Goal: Task Accomplishment & Management: Use online tool/utility

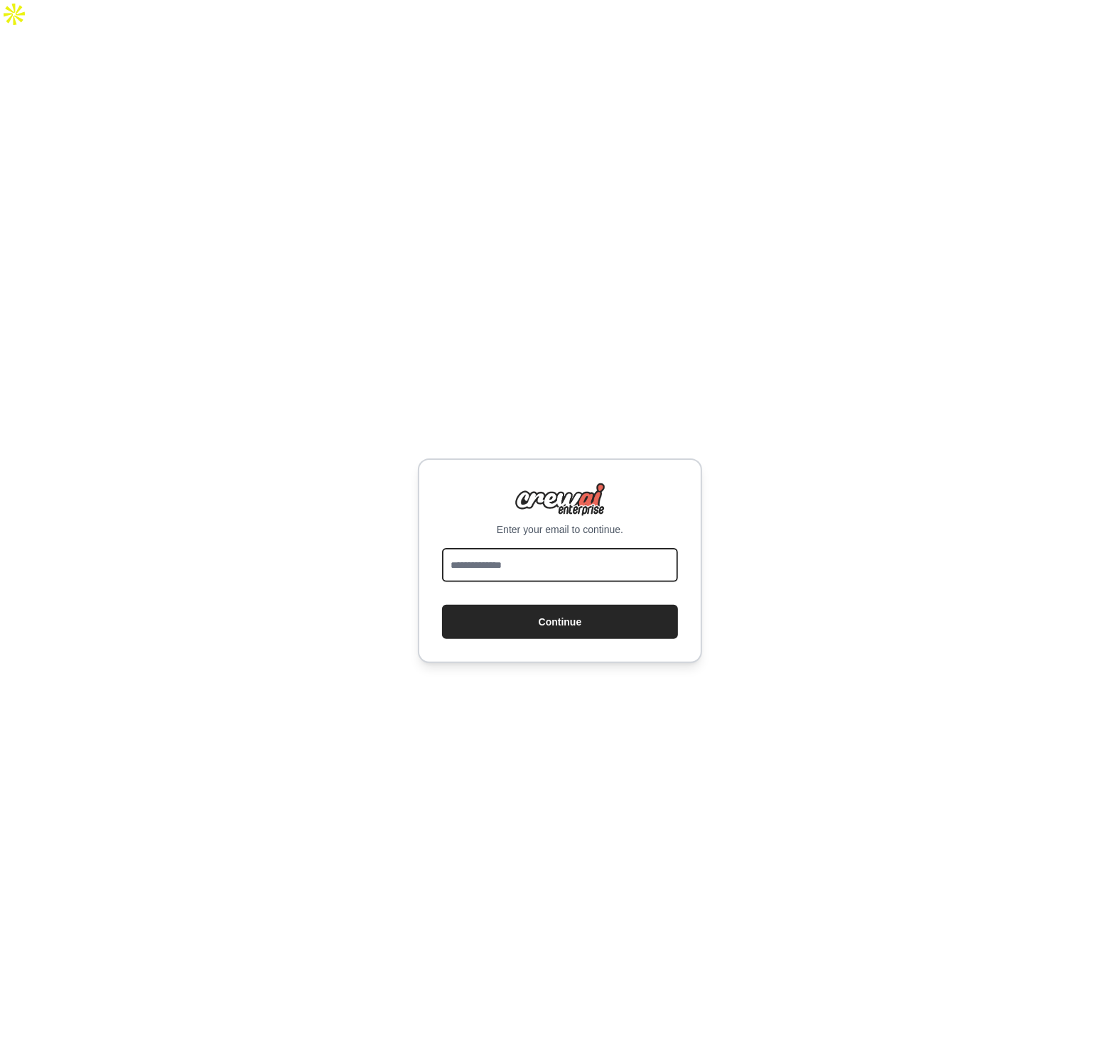
click at [515, 547] on input "email" at bounding box center [560, 564] width 236 height 34
click at [520, 547] on input "**********" at bounding box center [560, 564] width 236 height 34
type input "**********"
click at [567, 604] on button "Continue" at bounding box center [560, 621] width 236 height 34
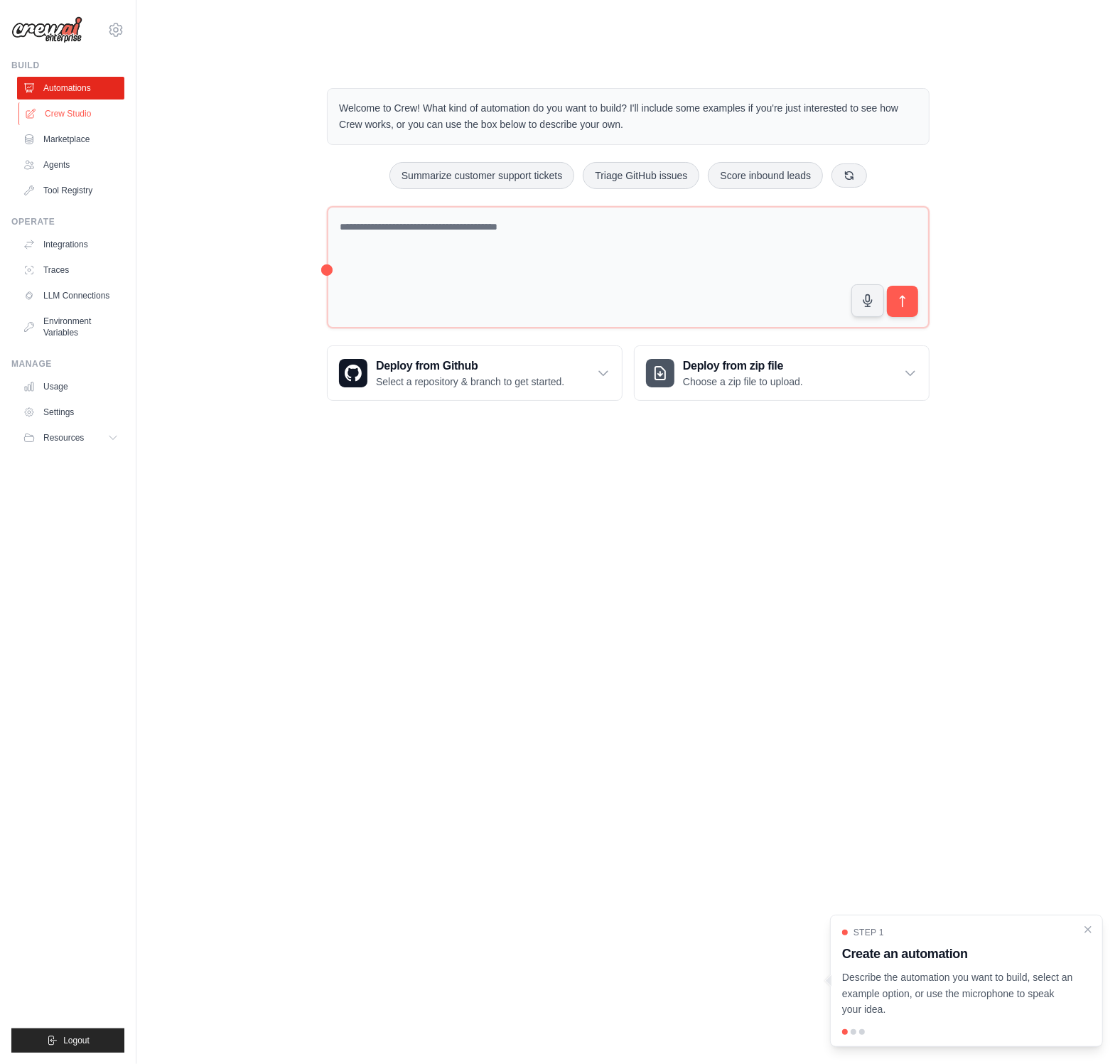
click at [73, 112] on link "Crew Studio" at bounding box center [72, 114] width 107 height 23
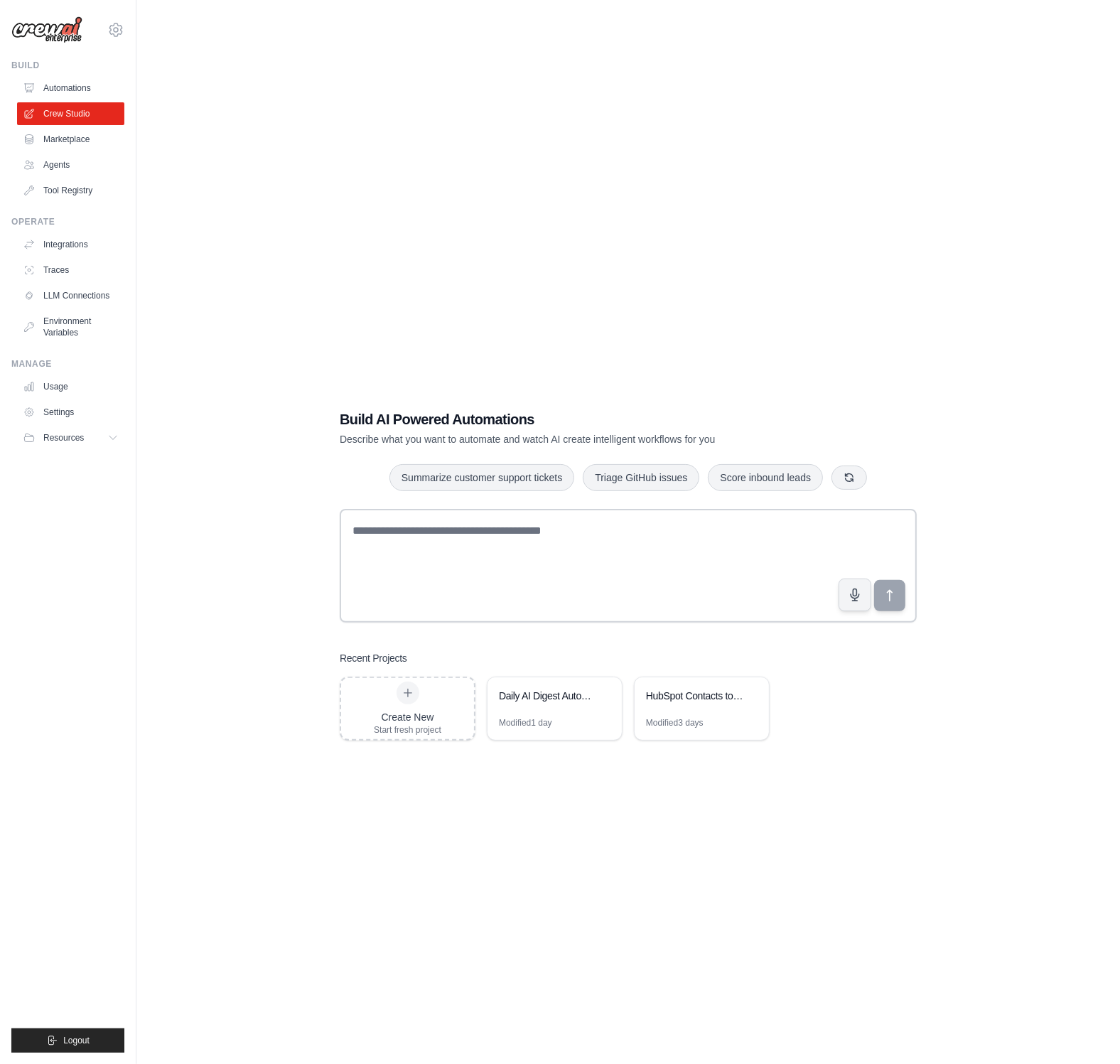
click at [4, 191] on div "marcelo@crewai.com Settings Build Automations Crew Studio Marketplace" at bounding box center [68, 532] width 137 height 1064
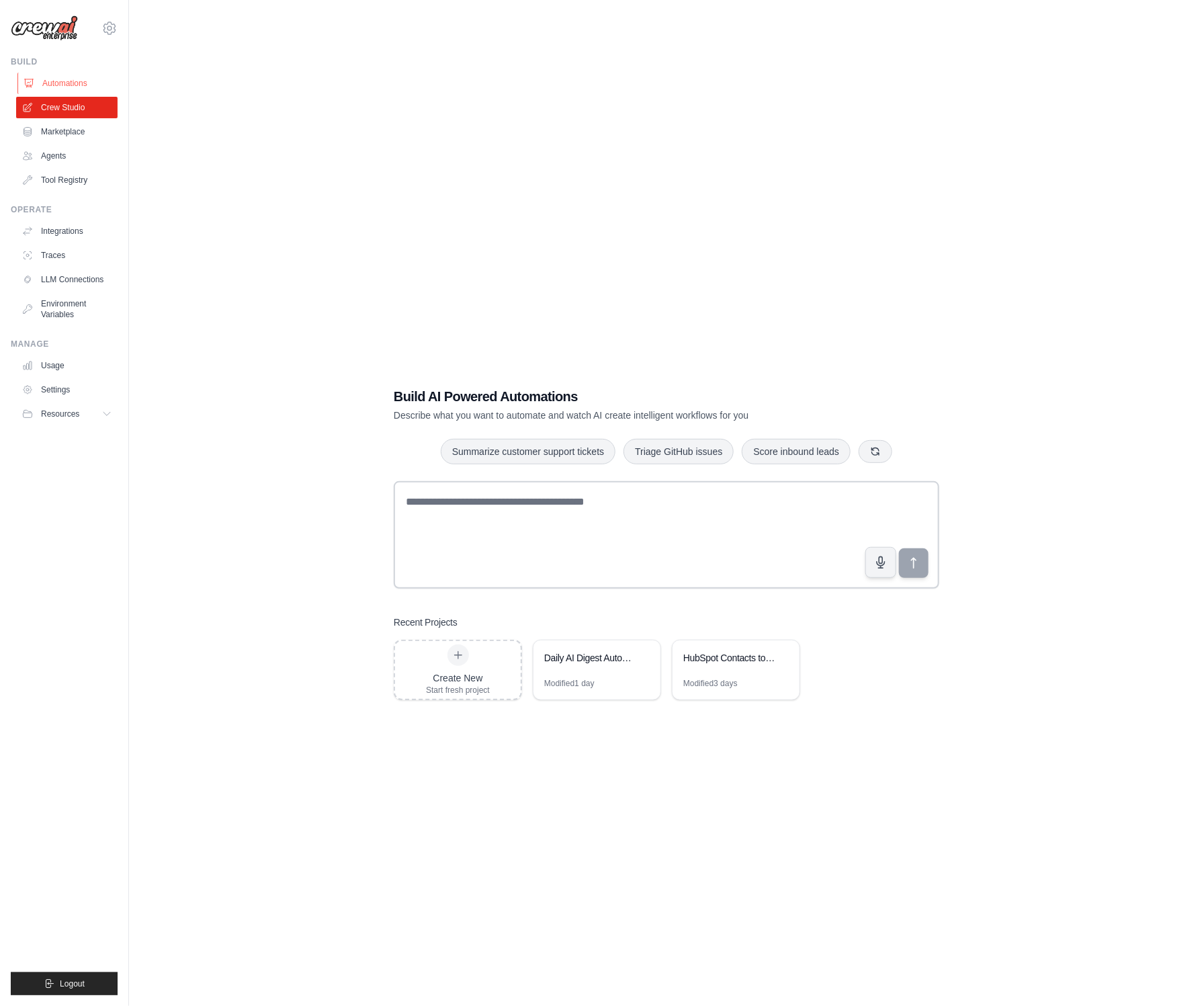
click at [73, 82] on link "Automations" at bounding box center [68, 84] width 101 height 22
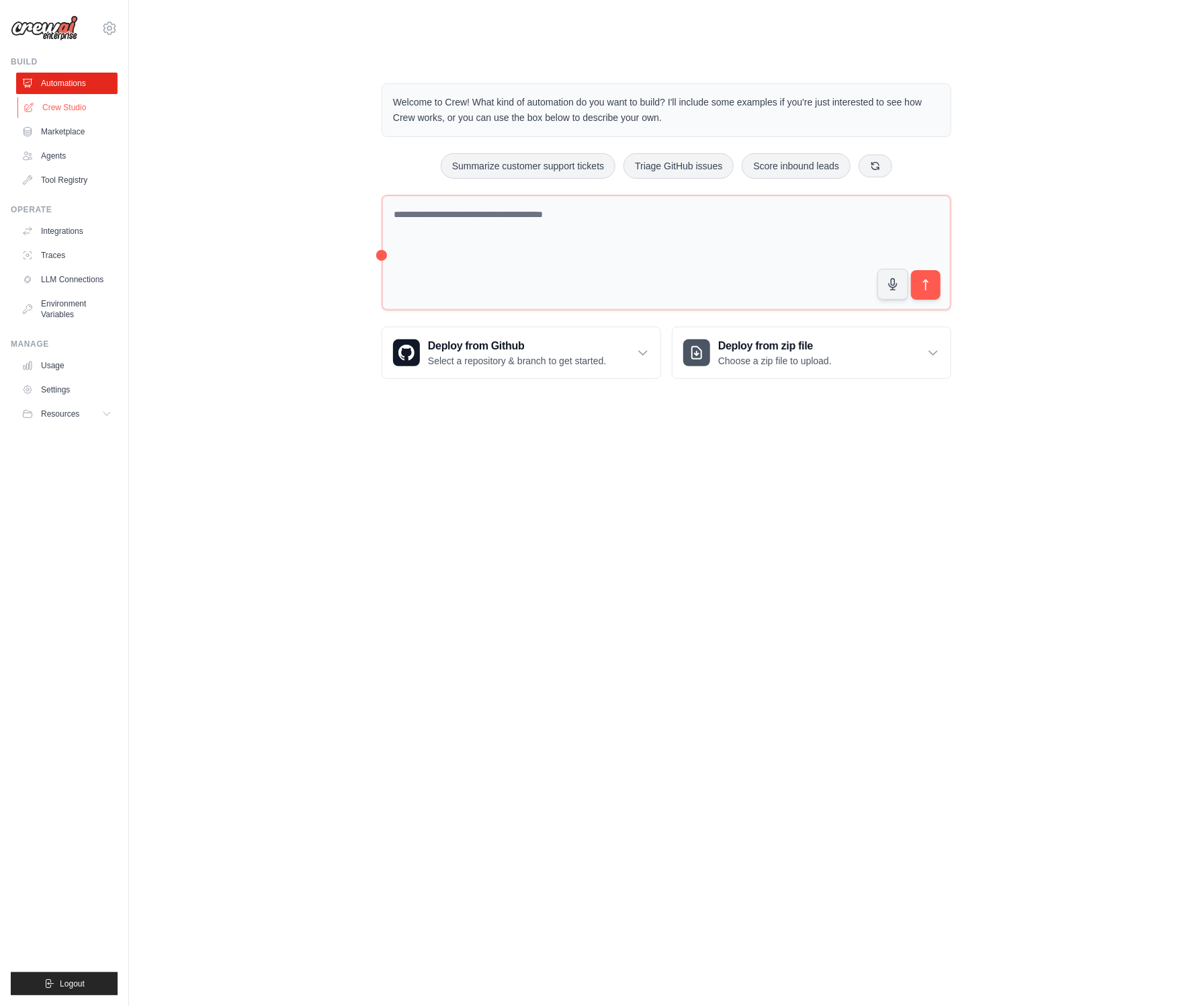
click at [52, 109] on link "Crew Studio" at bounding box center [68, 107] width 101 height 22
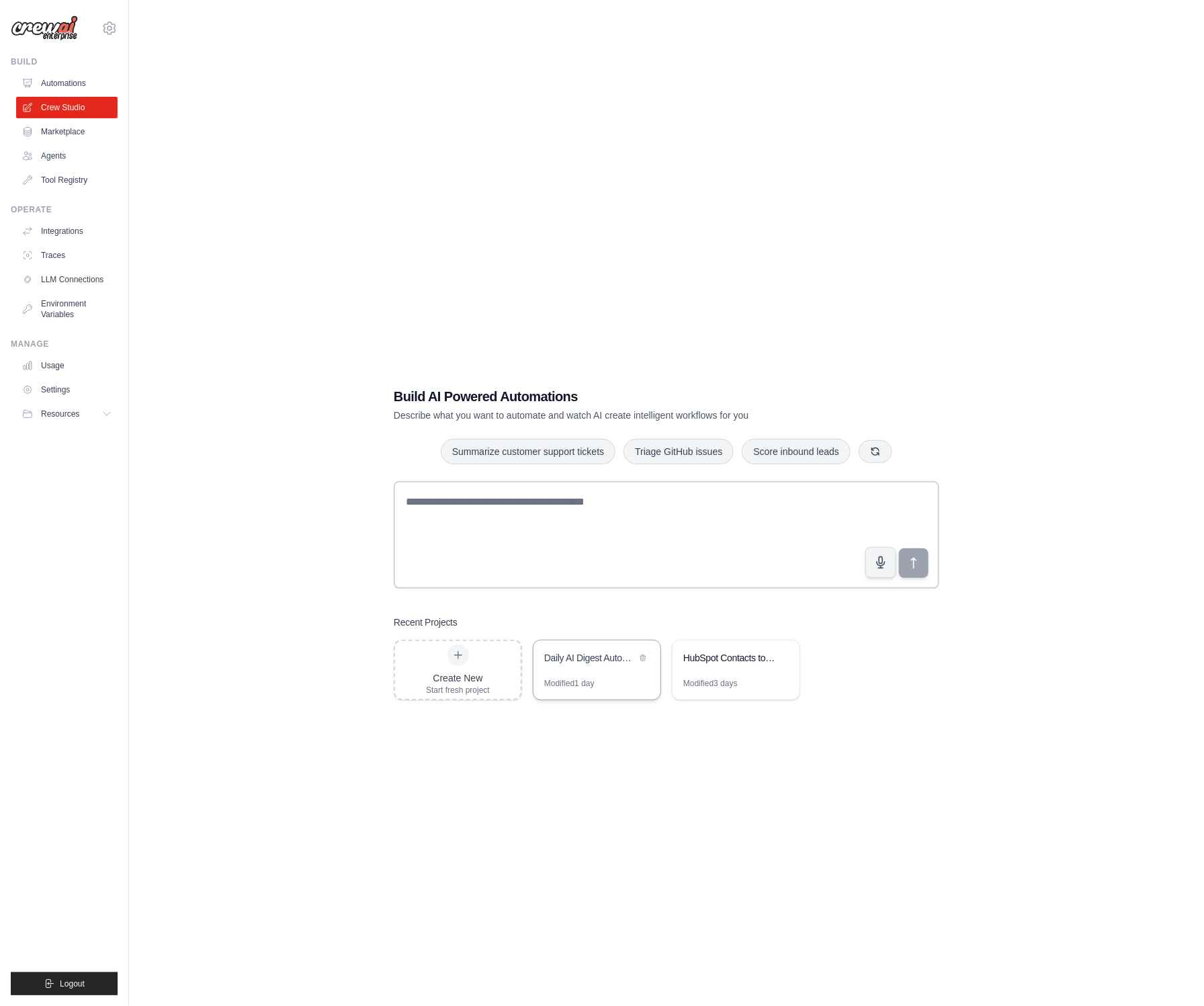
click at [599, 678] on div "Modified 1 day" at bounding box center [597, 689] width 127 height 22
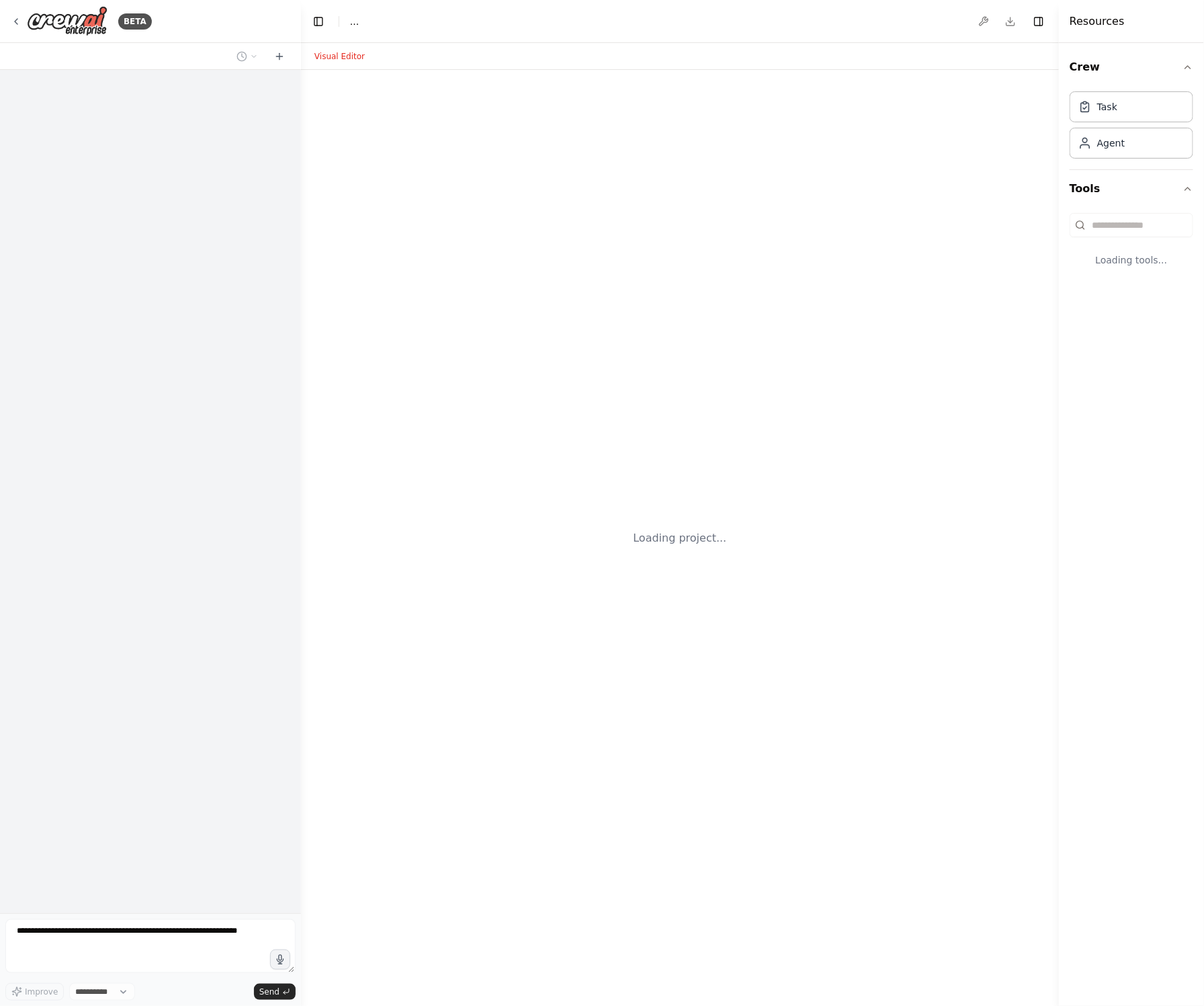
select select "****"
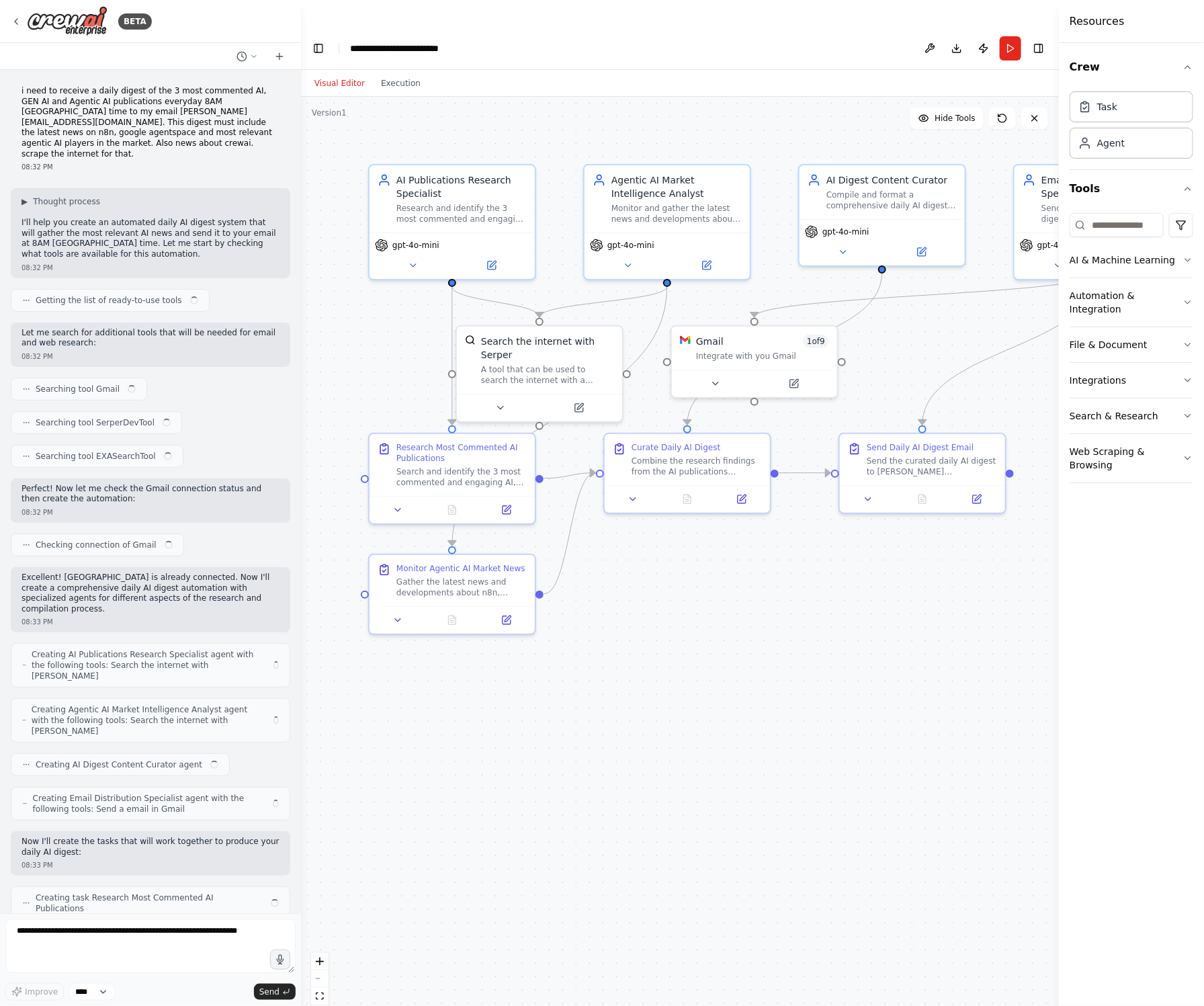
scroll to position [675, 0]
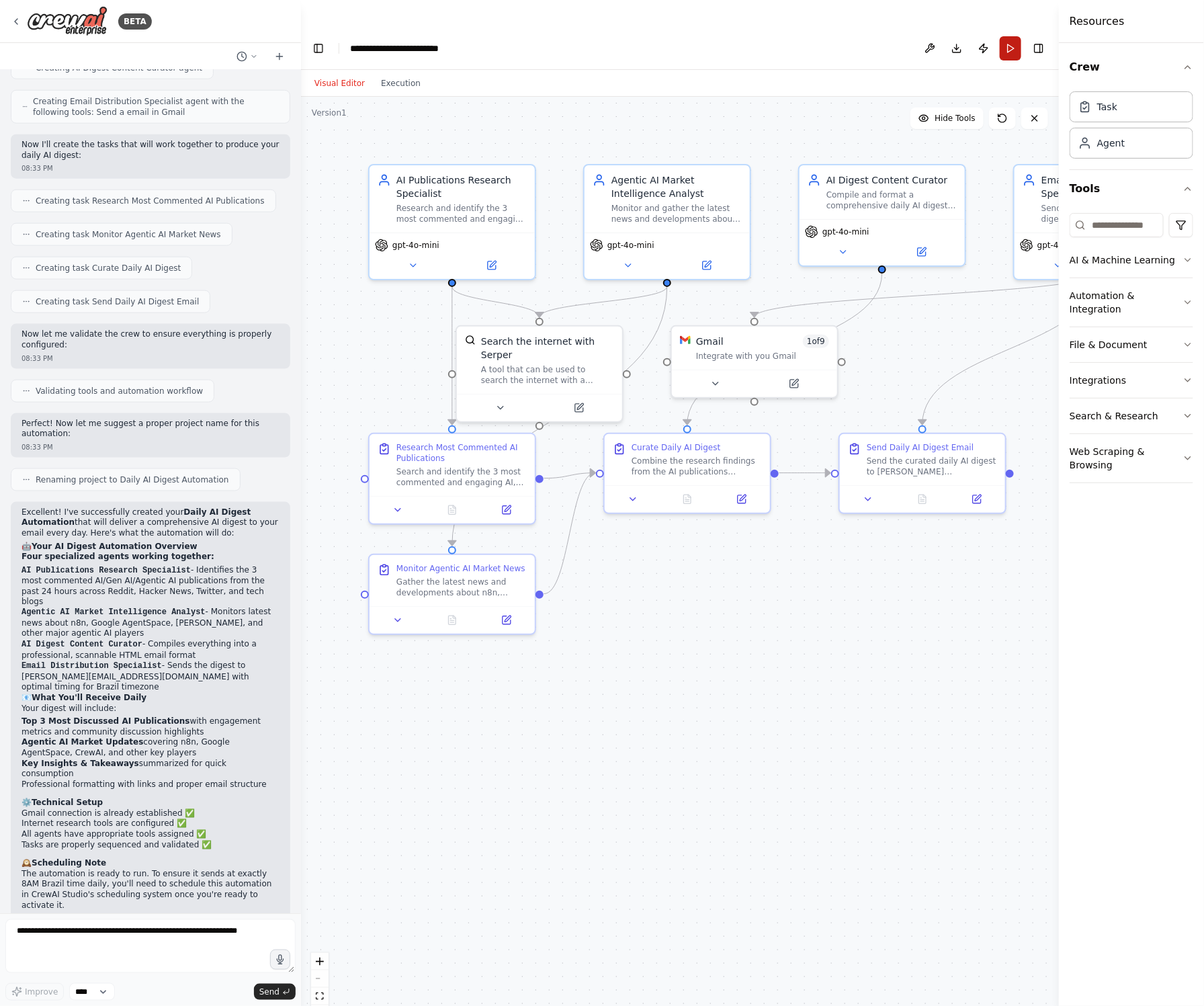
click at [1014, 36] on button "Run" at bounding box center [1011, 48] width 22 height 24
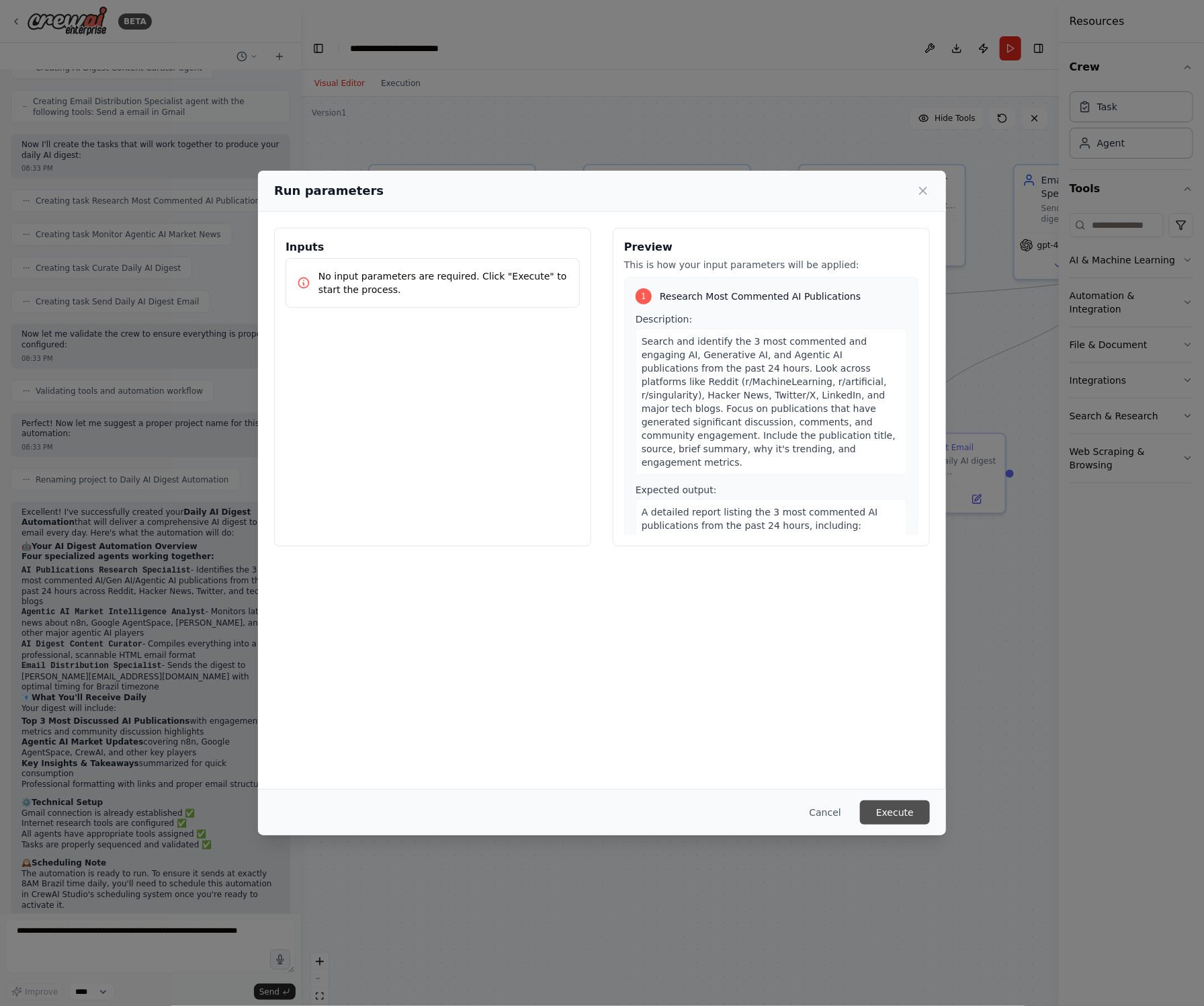
click at [893, 812] on button "Execute" at bounding box center [894, 812] width 70 height 24
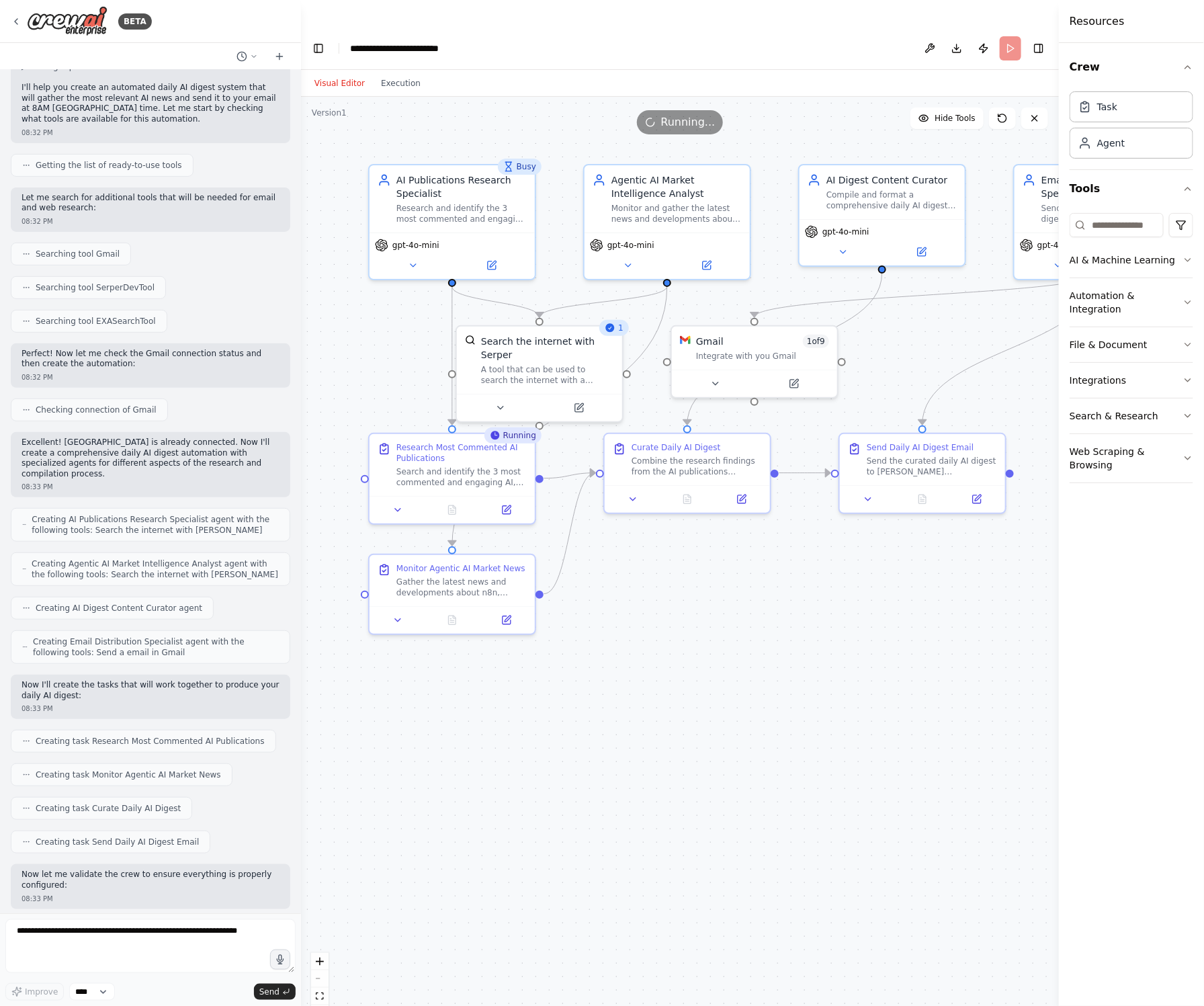
scroll to position [0, 0]
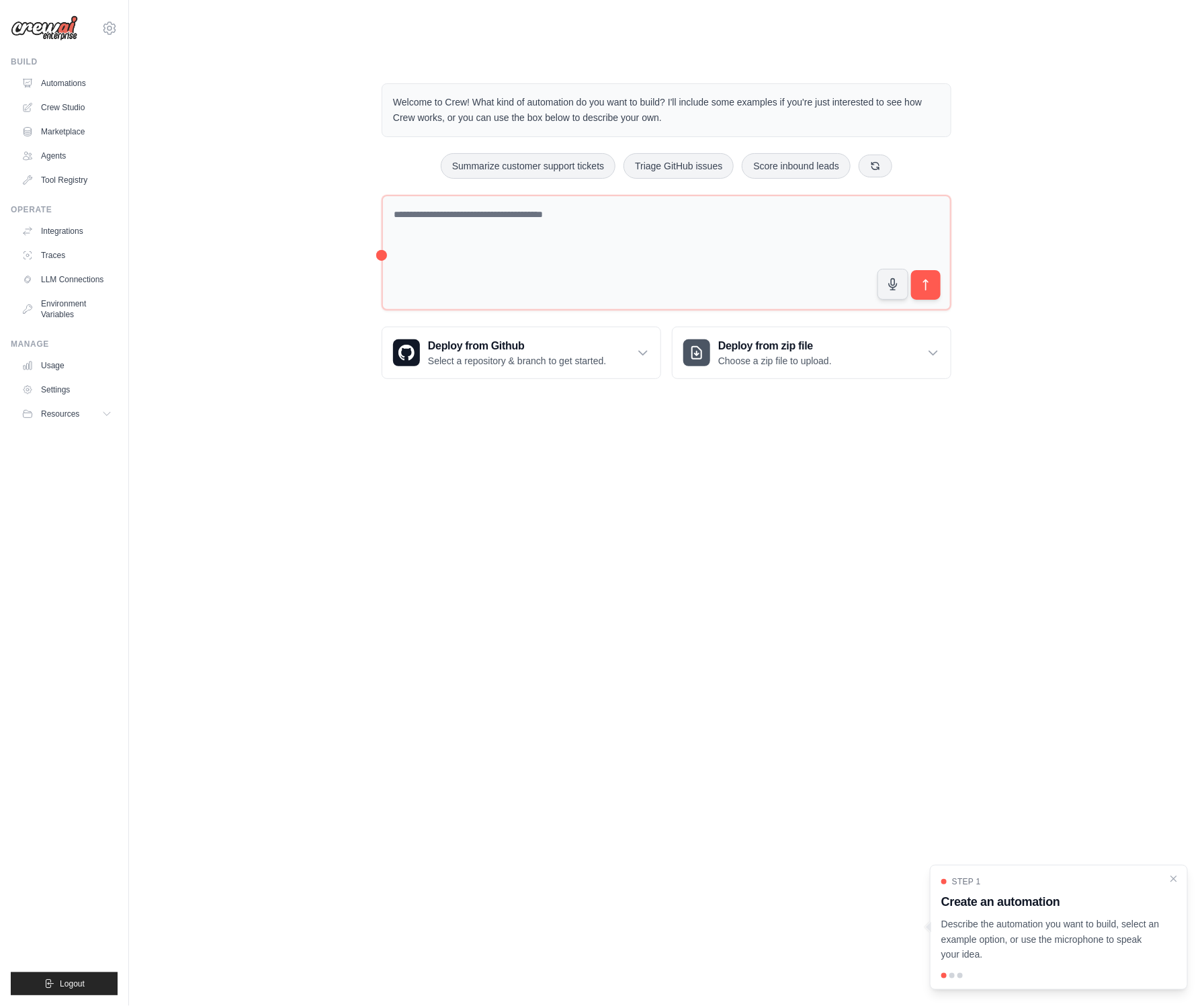
click at [1014, 105] on div "Welcome to Crew! What kind of automation do you want to build? I'll include som…" at bounding box center [666, 231] width 1032 height 339
click at [62, 131] on link "Marketplace" at bounding box center [68, 132] width 101 height 22
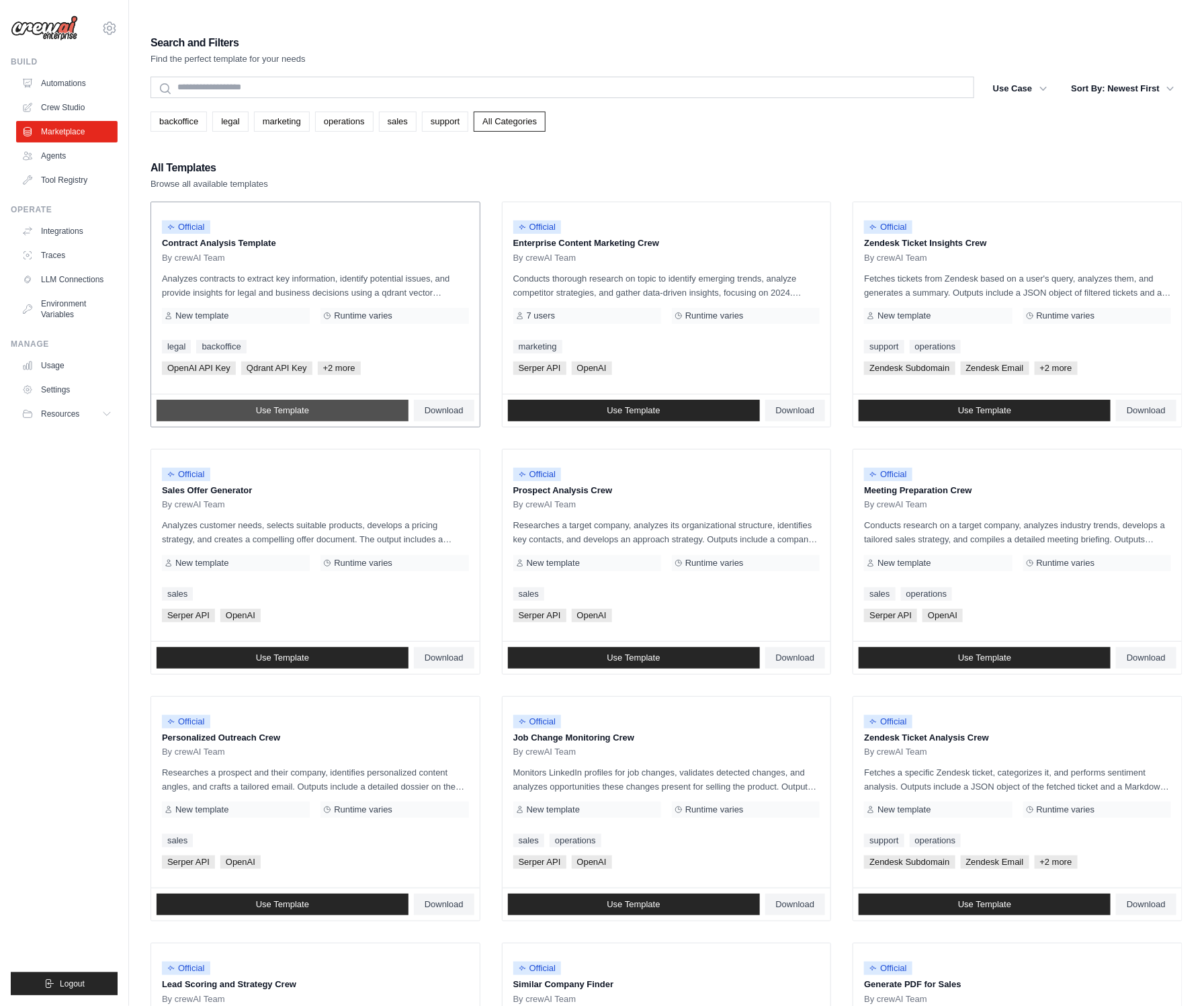
scroll to position [8, 0]
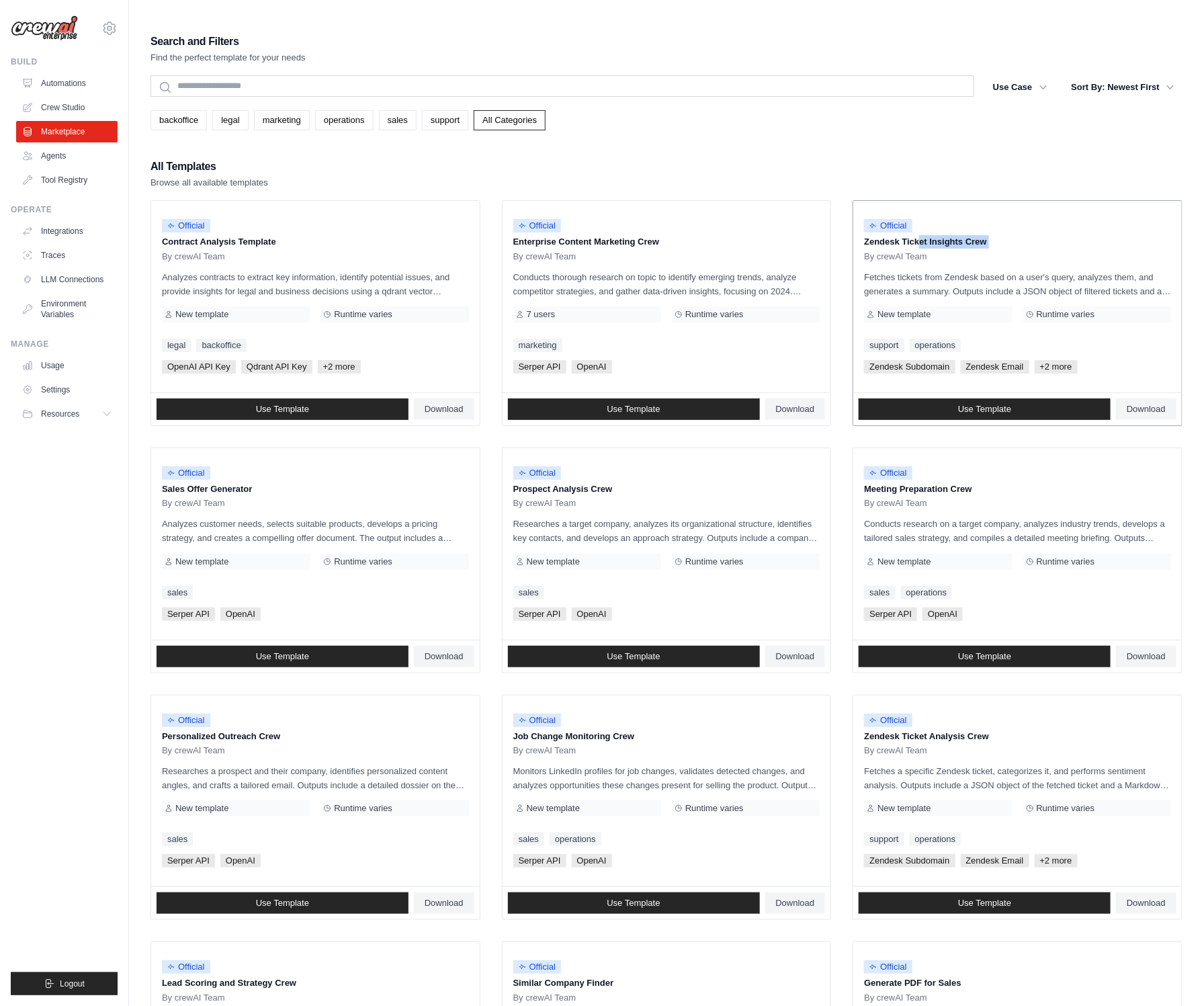
drag, startPoint x: 869, startPoint y: 216, endPoint x: 983, endPoint y: 224, distance: 114.3
click at [983, 224] on div "Official Zendesk Ticket Insights Crew By crewAI Team" at bounding box center [1017, 237] width 307 height 50
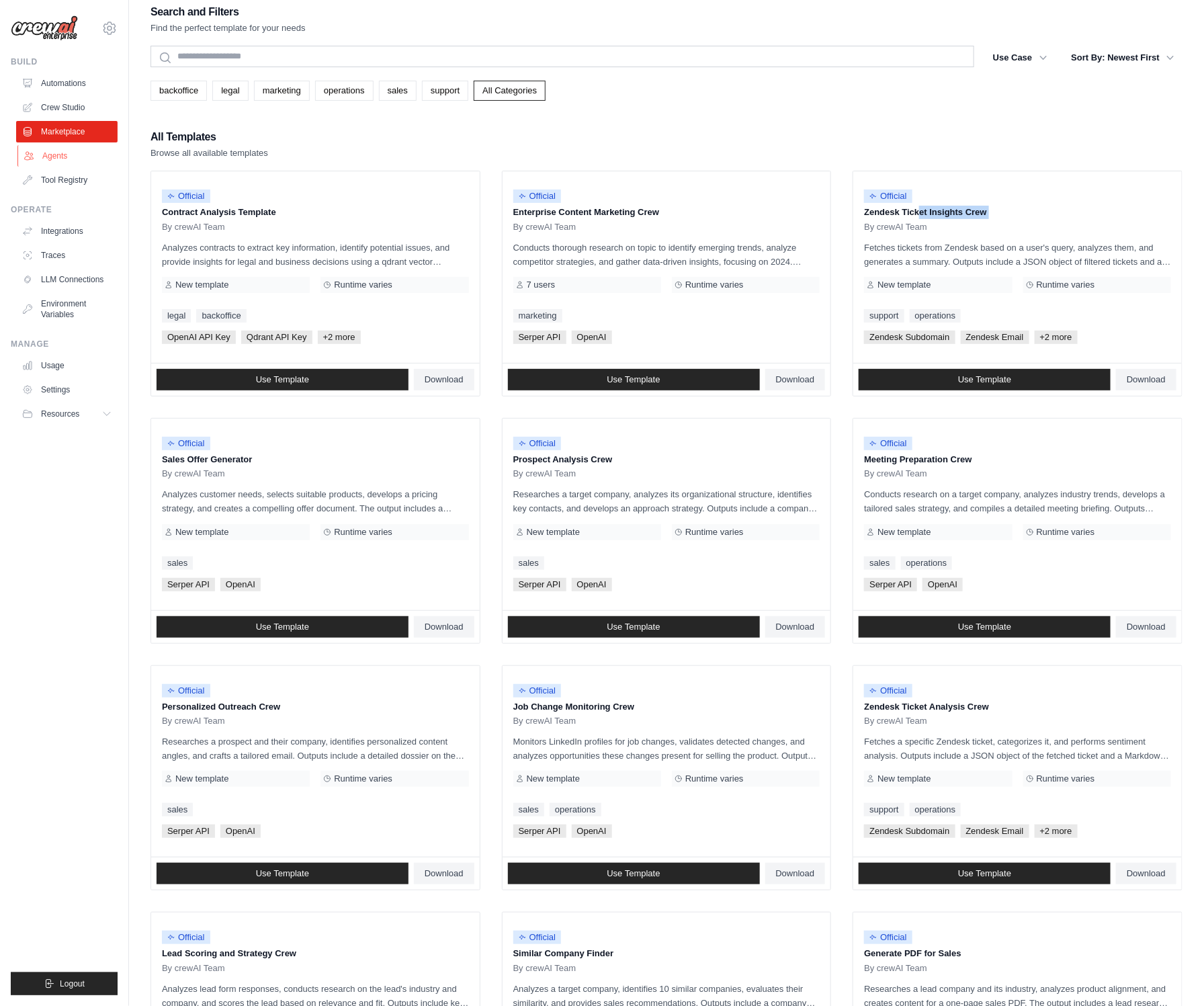
click at [58, 154] on link "Agents" at bounding box center [68, 156] width 101 height 22
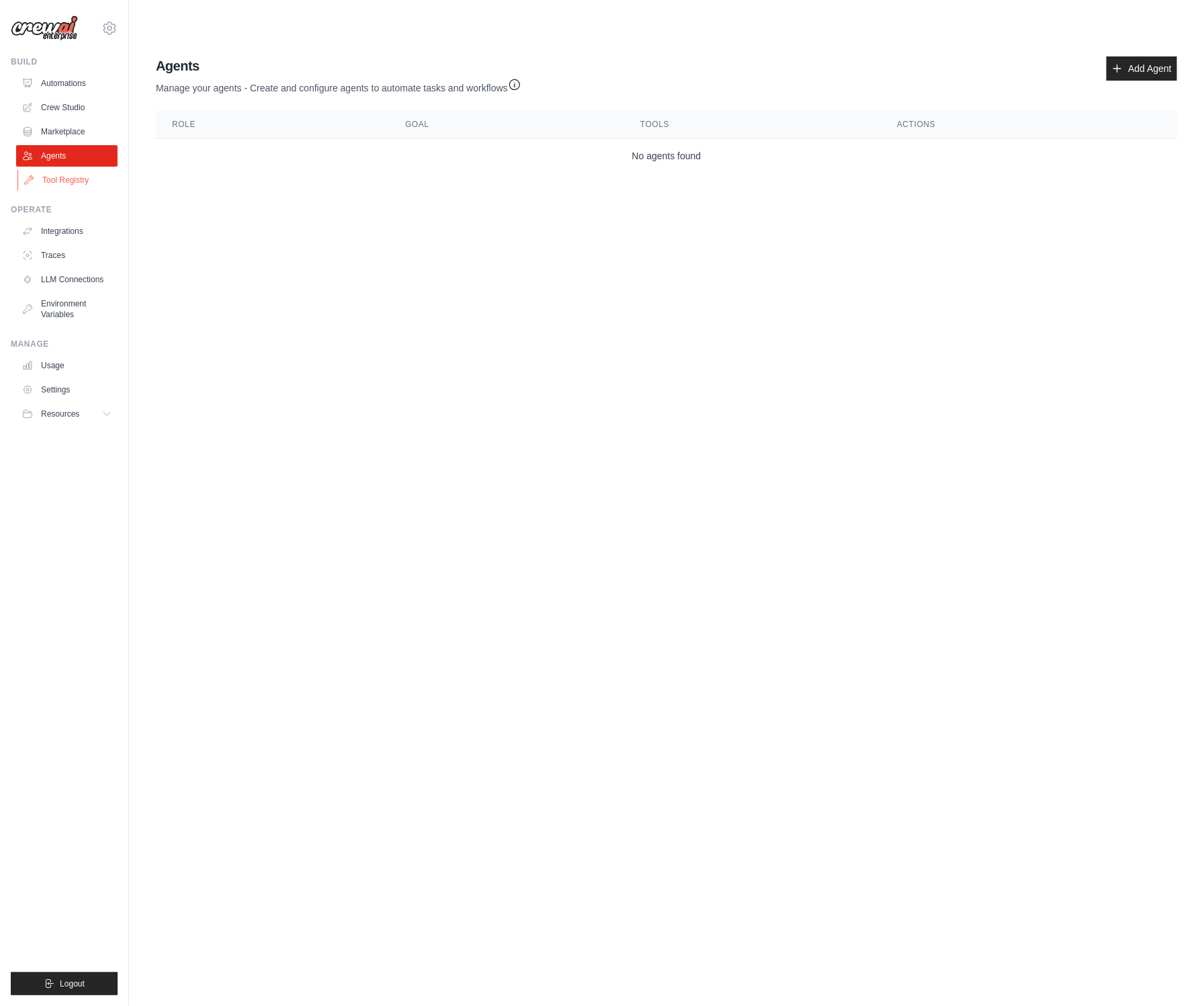
click at [65, 182] on link "Tool Registry" at bounding box center [68, 180] width 101 height 22
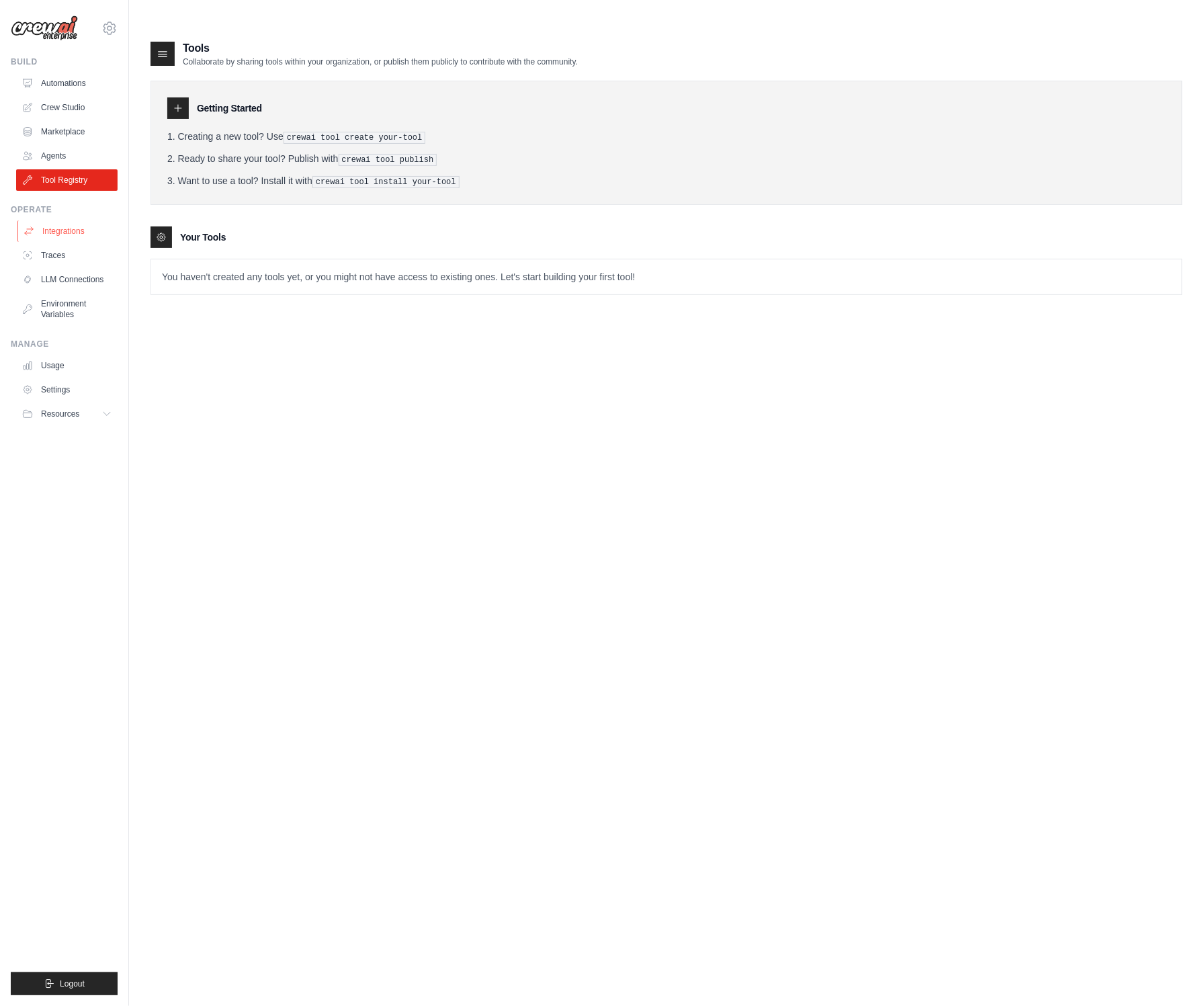
click at [63, 239] on link "Integrations" at bounding box center [68, 231] width 101 height 22
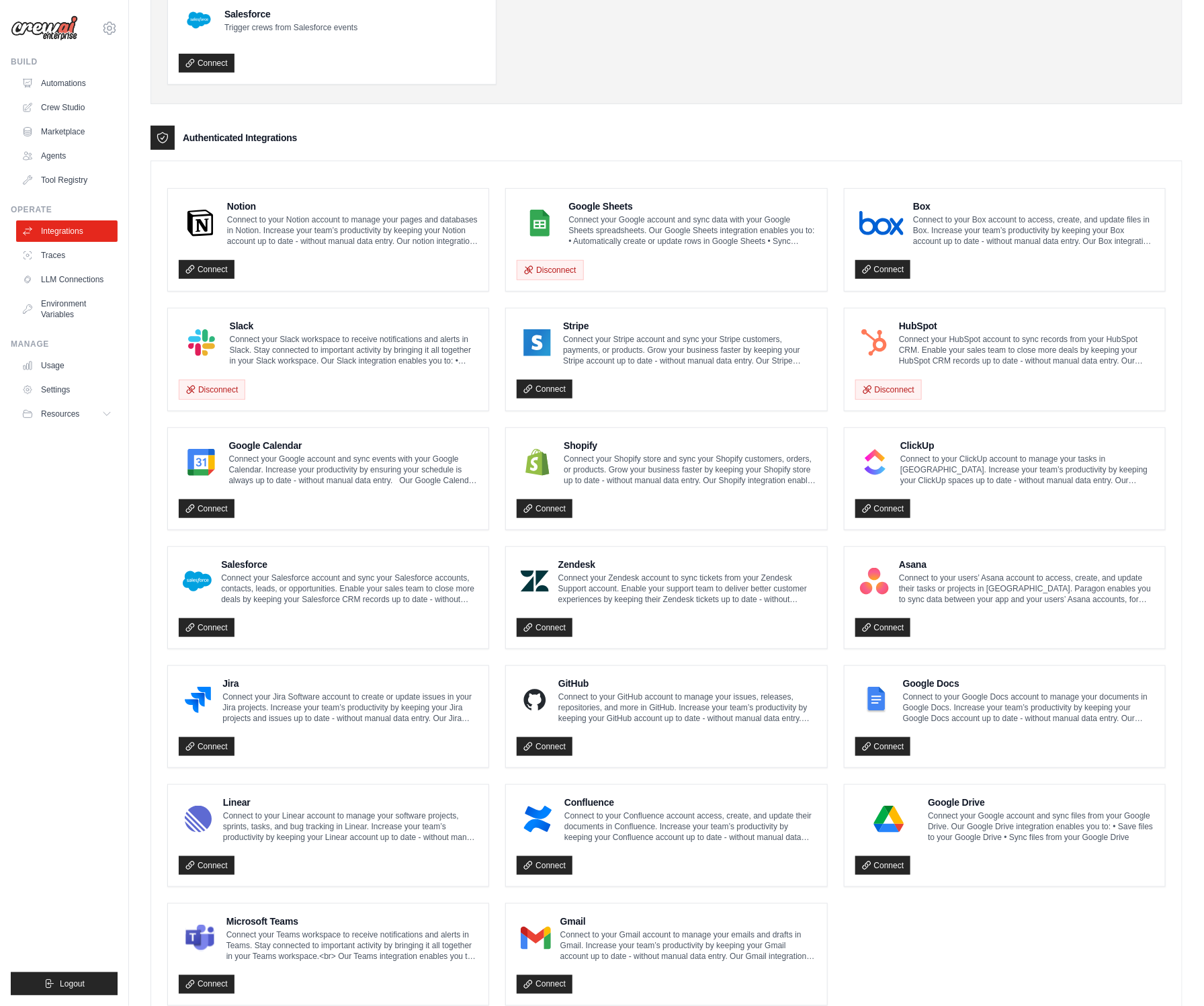
scroll to position [264, 0]
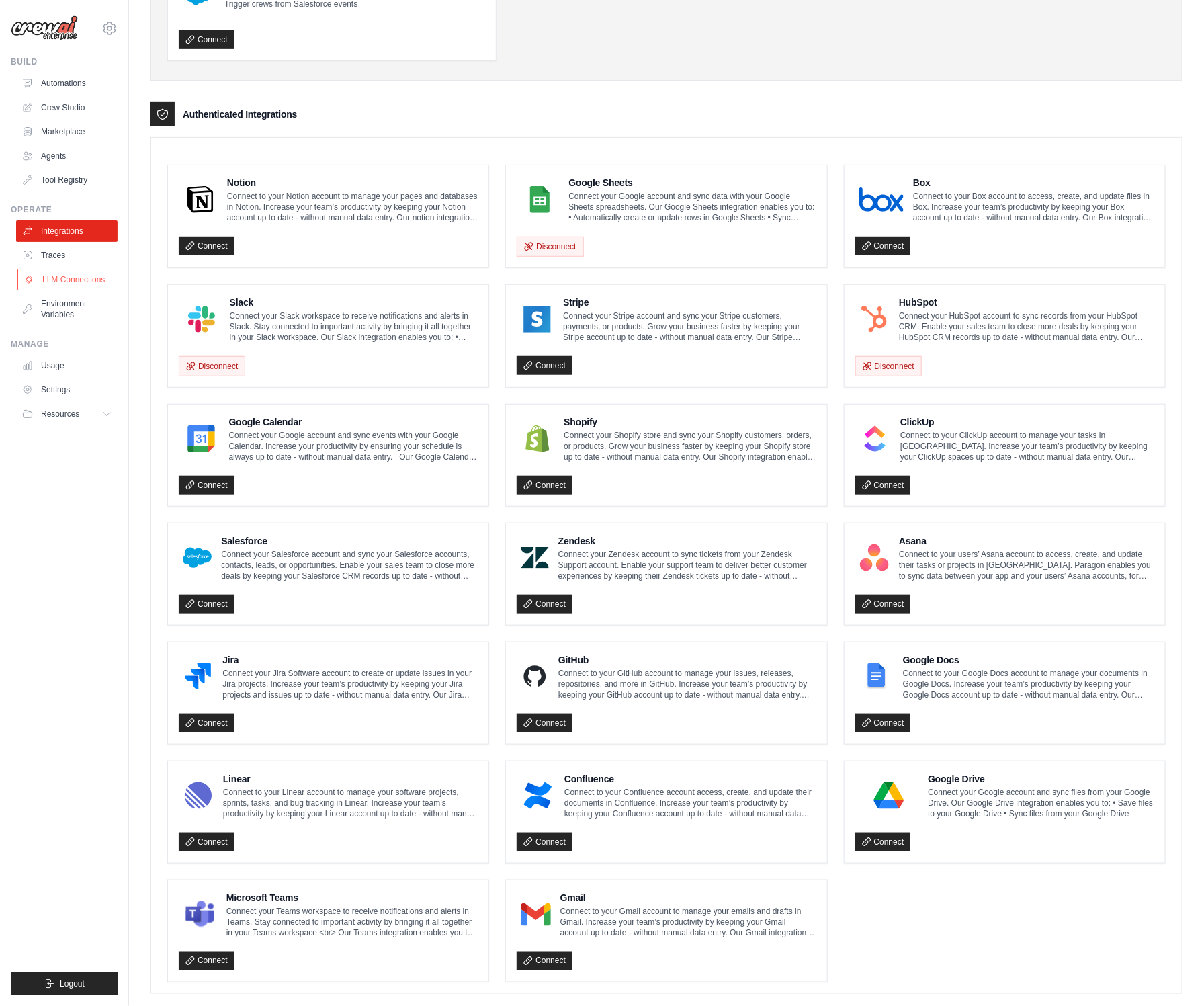
click at [83, 273] on link "LLM Connections" at bounding box center [68, 280] width 101 height 22
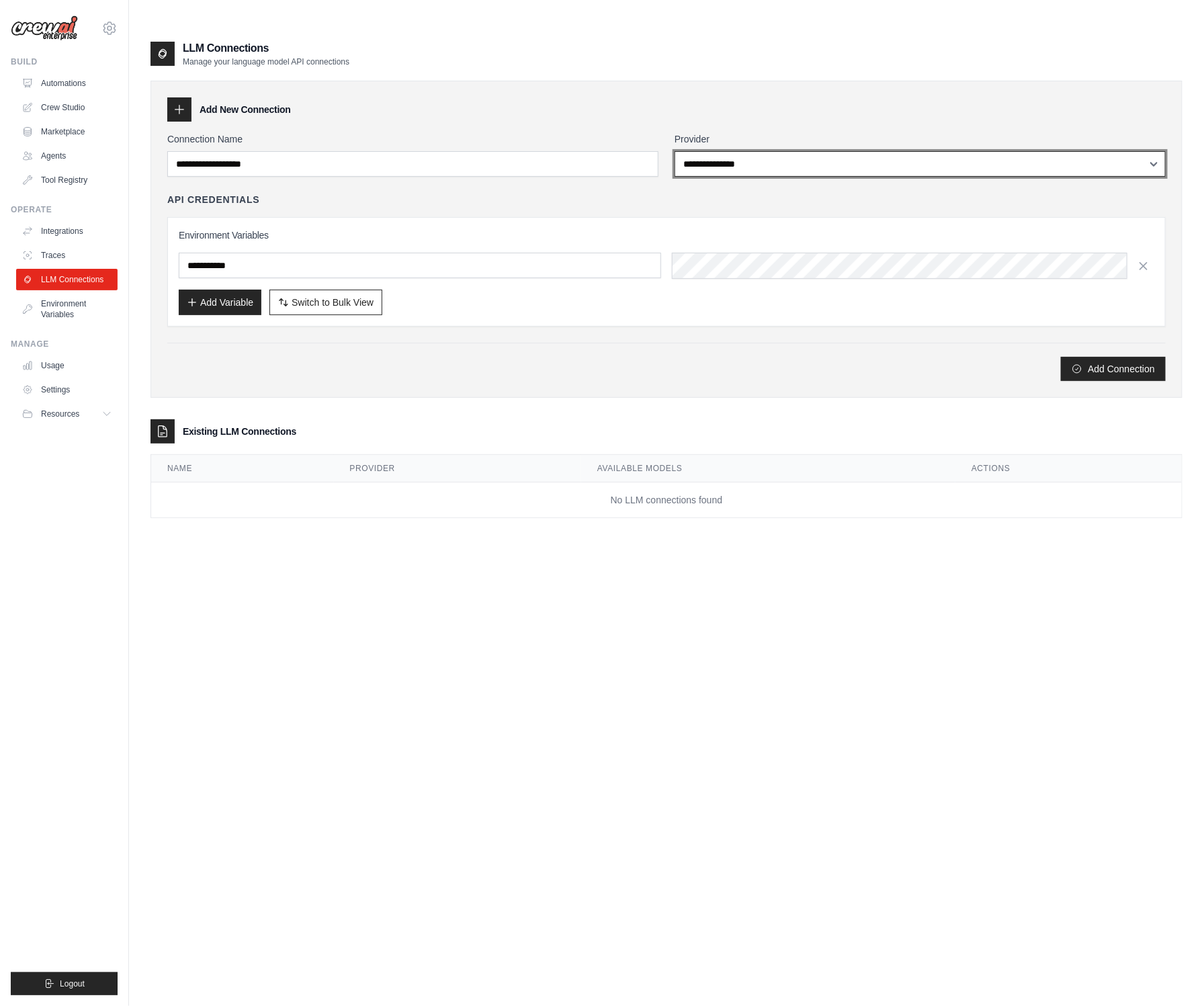
click at [809, 151] on select "**********" at bounding box center [920, 164] width 491 height 26
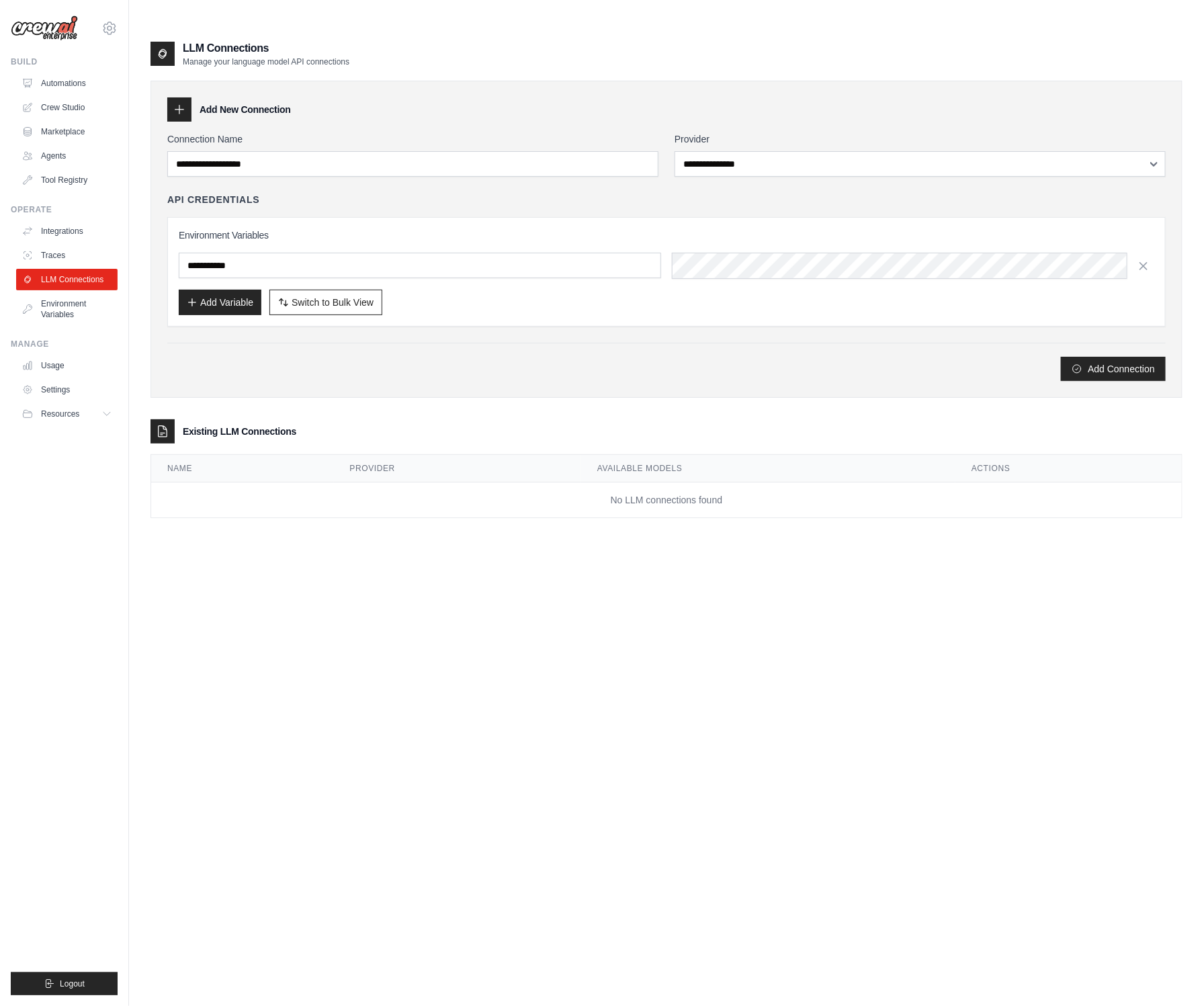
click at [384, 536] on div "**********" at bounding box center [666, 543] width 1032 height 1006
click at [52, 363] on link "Usage" at bounding box center [68, 365] width 101 height 22
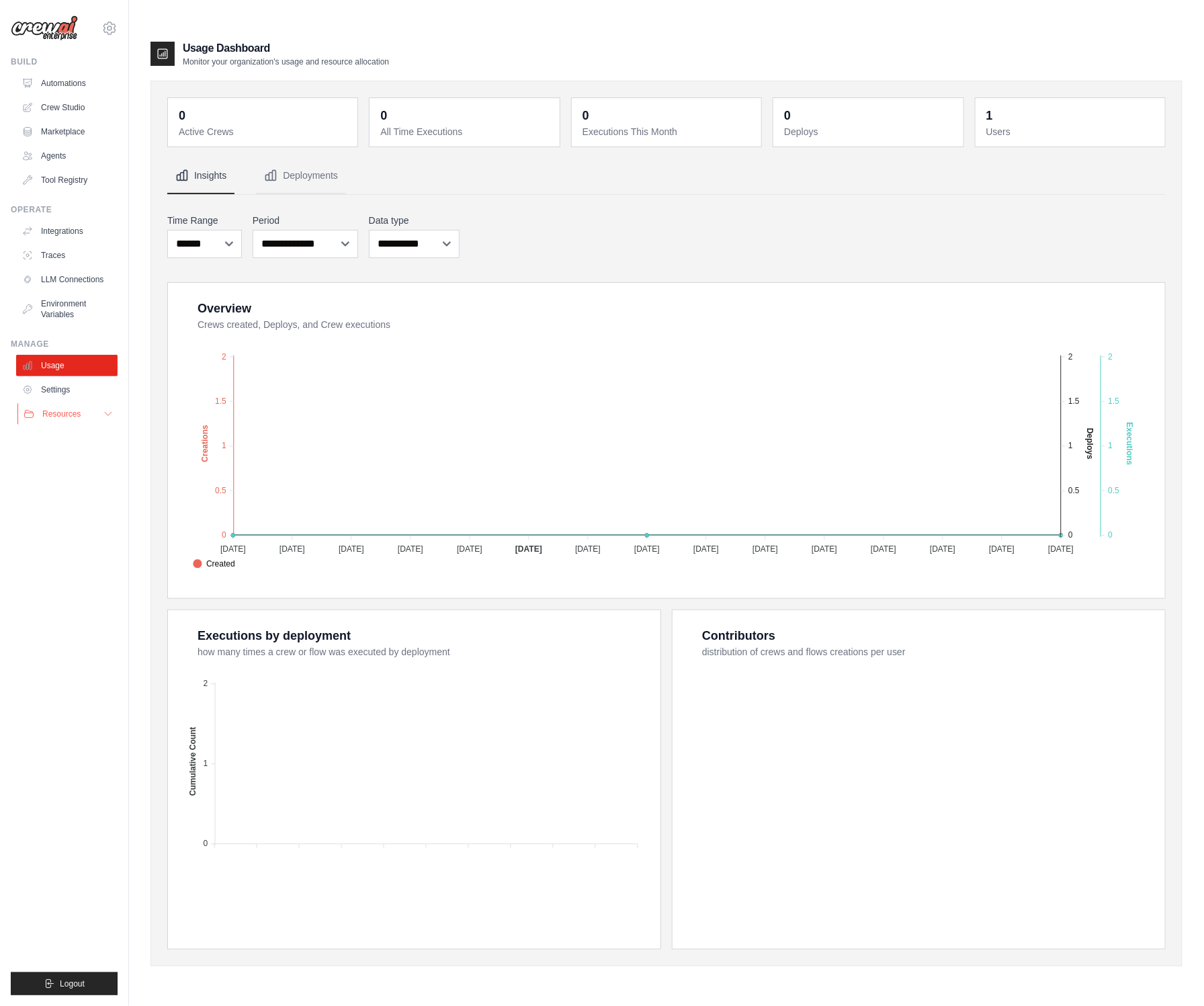
click at [62, 412] on span "Resources" at bounding box center [61, 414] width 38 height 11
